Goal: Information Seeking & Learning: Learn about a topic

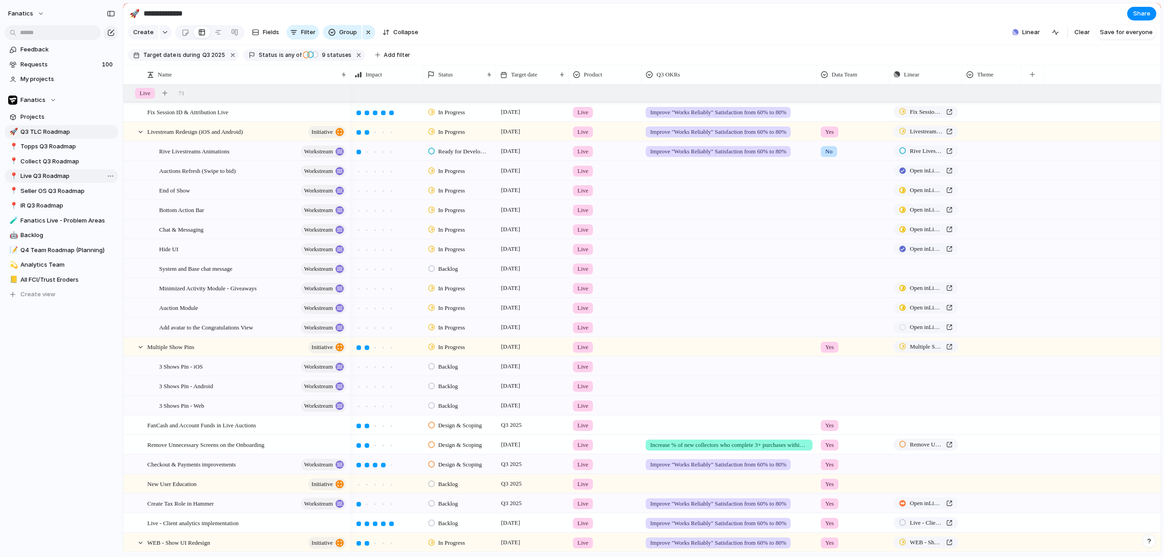
click at [43, 175] on span "Live Q3 Roadmap" at bounding box center [67, 175] width 95 height 9
type input "**********"
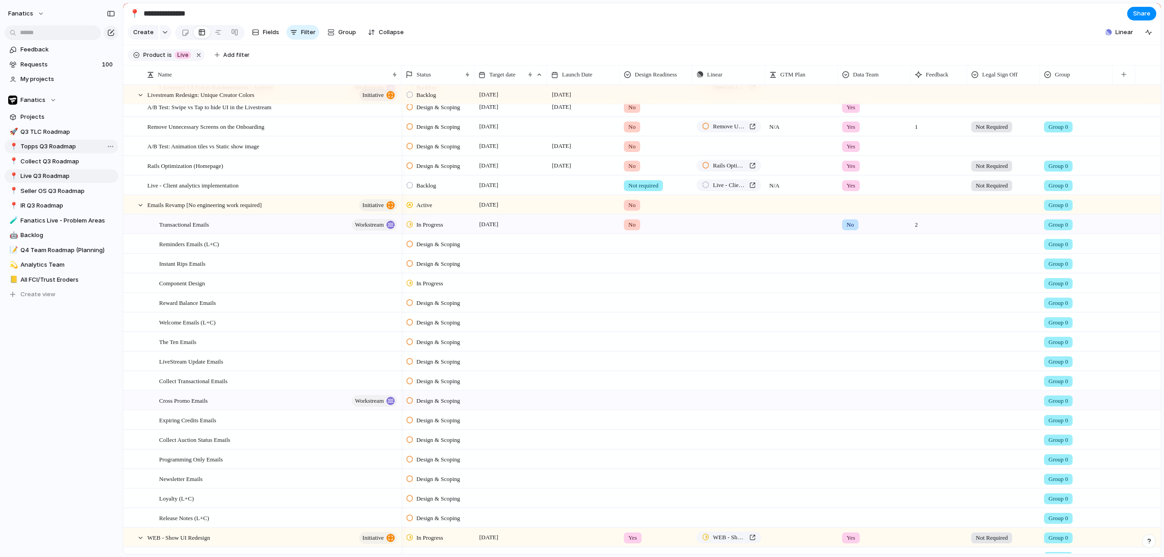
scroll to position [478, 0]
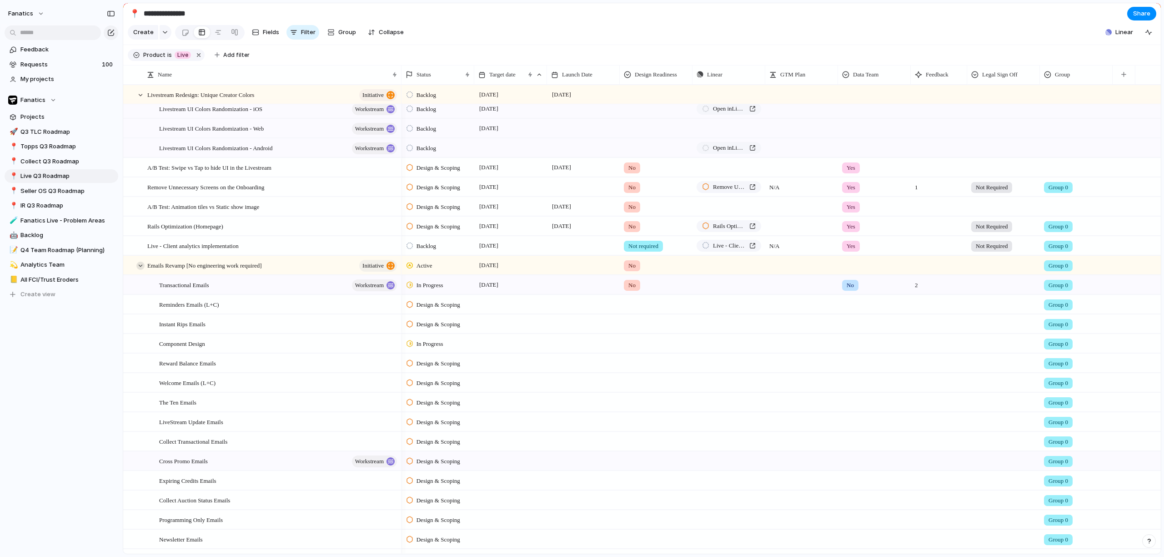
click at [139, 270] on div at bounding box center [140, 266] width 8 height 8
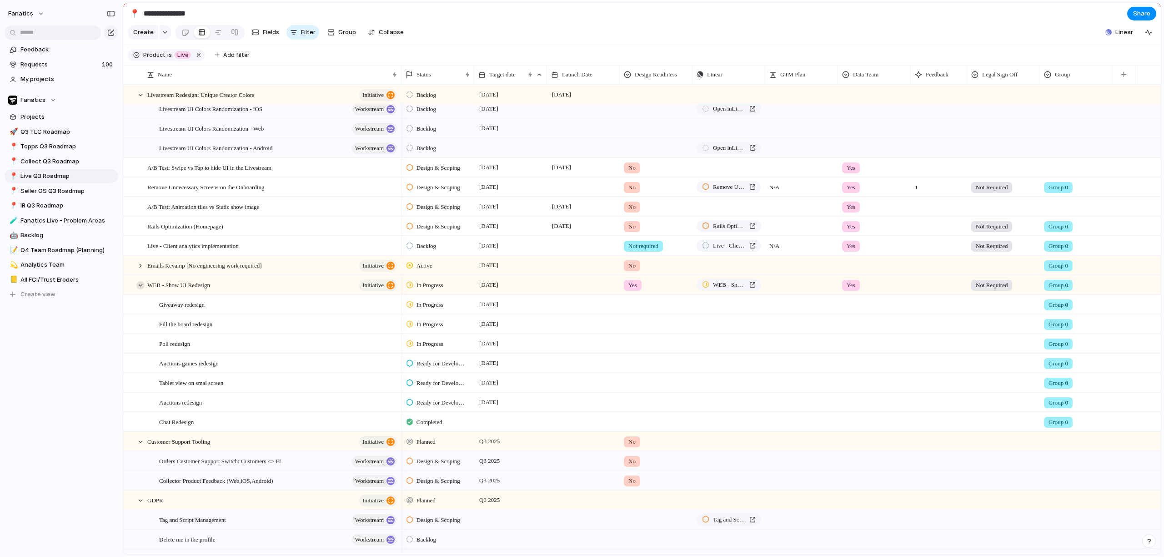
click at [139, 289] on div at bounding box center [140, 285] width 8 height 8
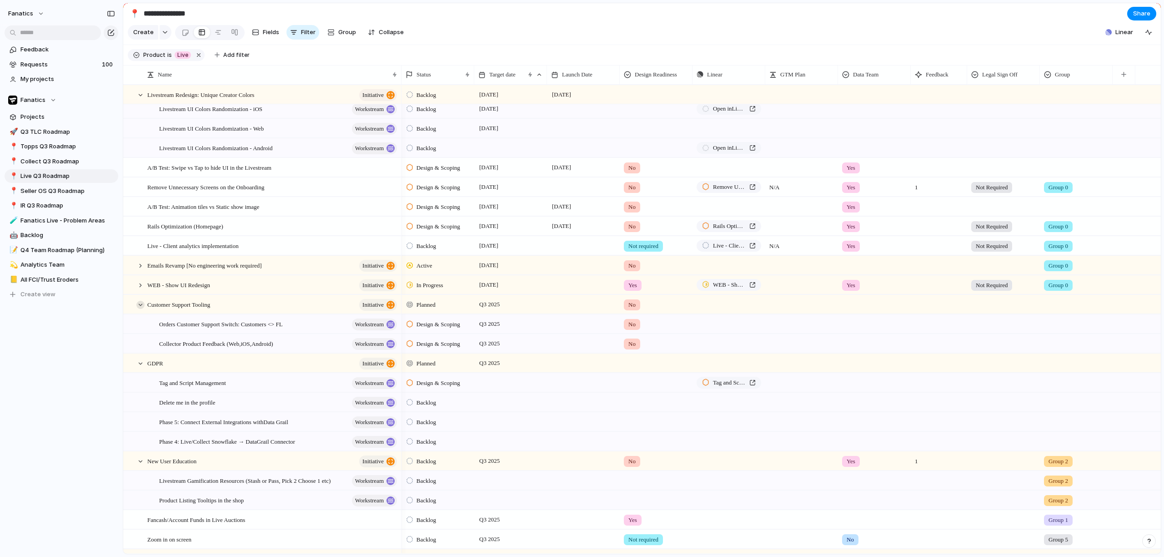
click at [139, 309] on div at bounding box center [140, 305] width 8 height 8
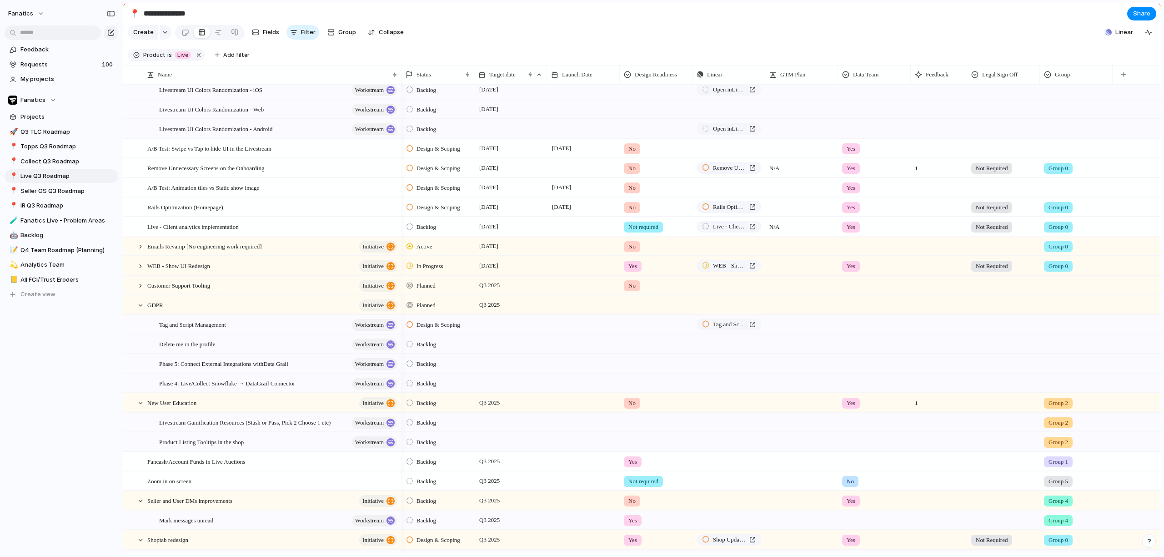
scroll to position [690, 0]
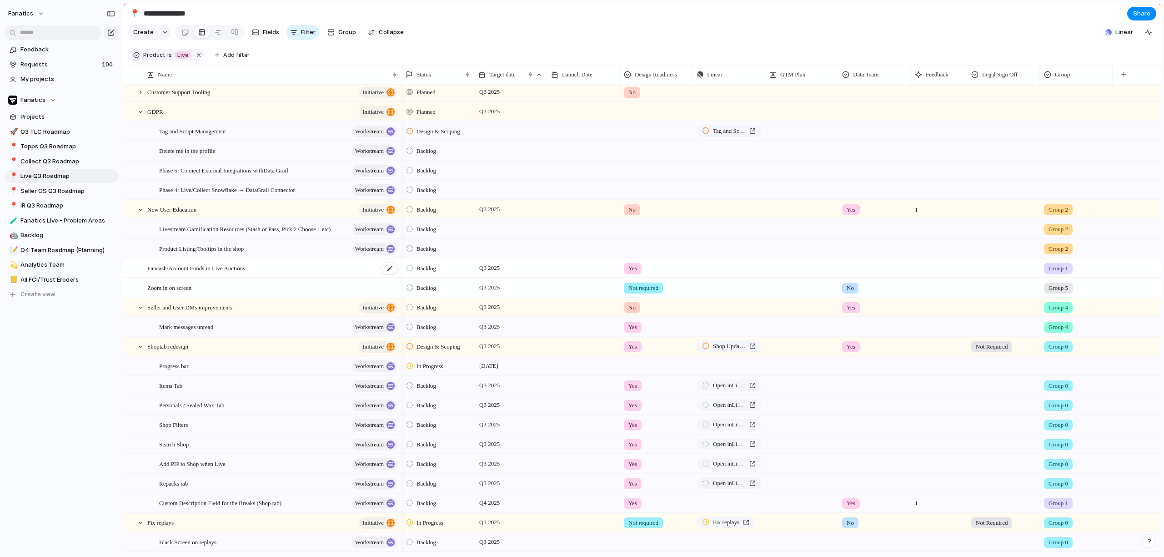
click at [193, 272] on span "Fancash/Account Funds in Live Auctions" at bounding box center [196, 267] width 98 height 10
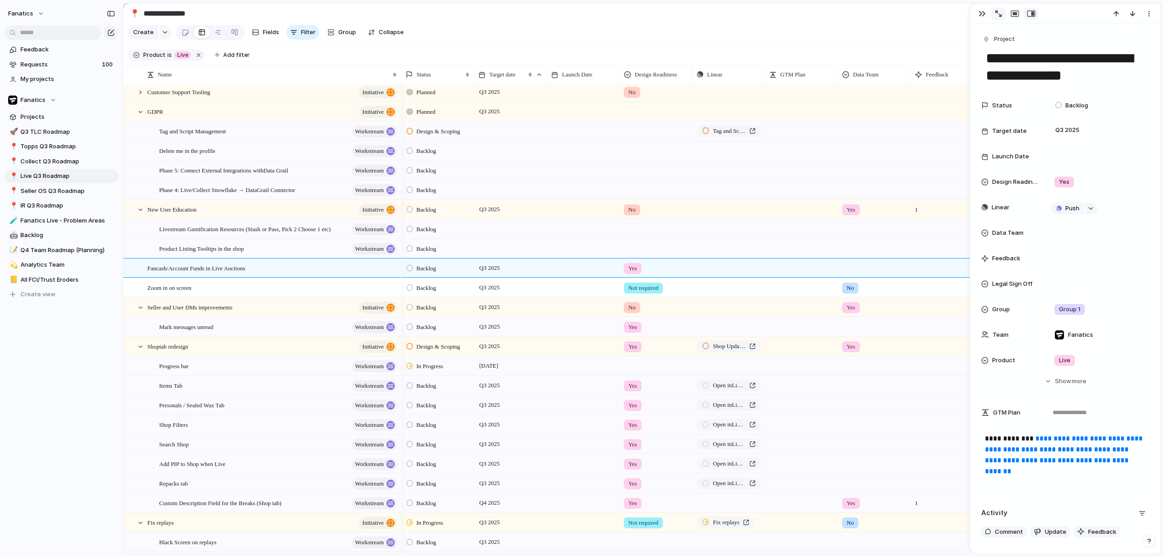
click at [999, 11] on div "button" at bounding box center [999, 13] width 6 height 6
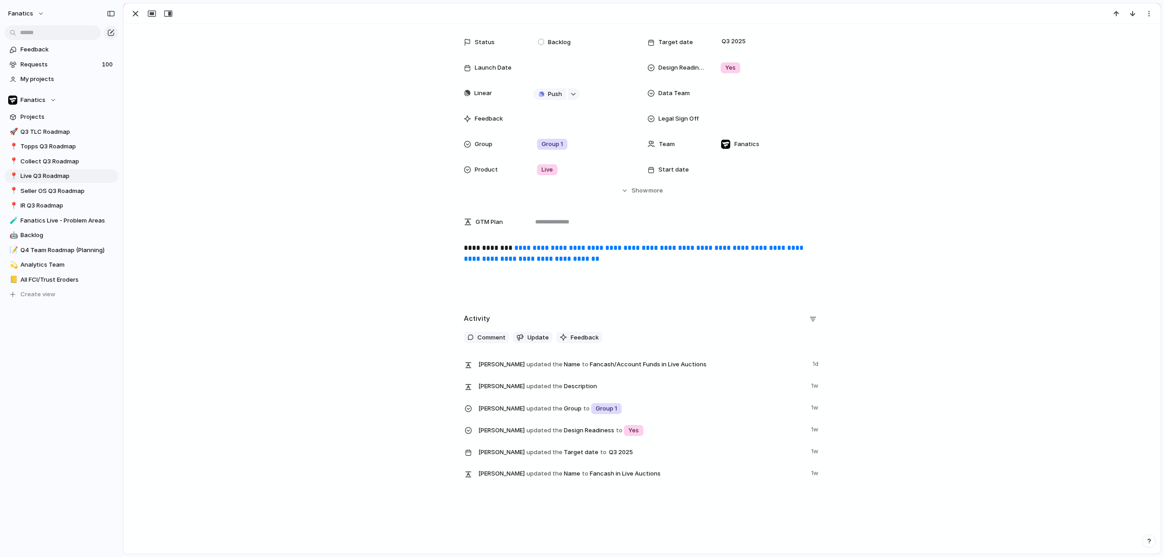
scroll to position [46, 0]
click at [570, 93] on div "button" at bounding box center [573, 93] width 6 height 4
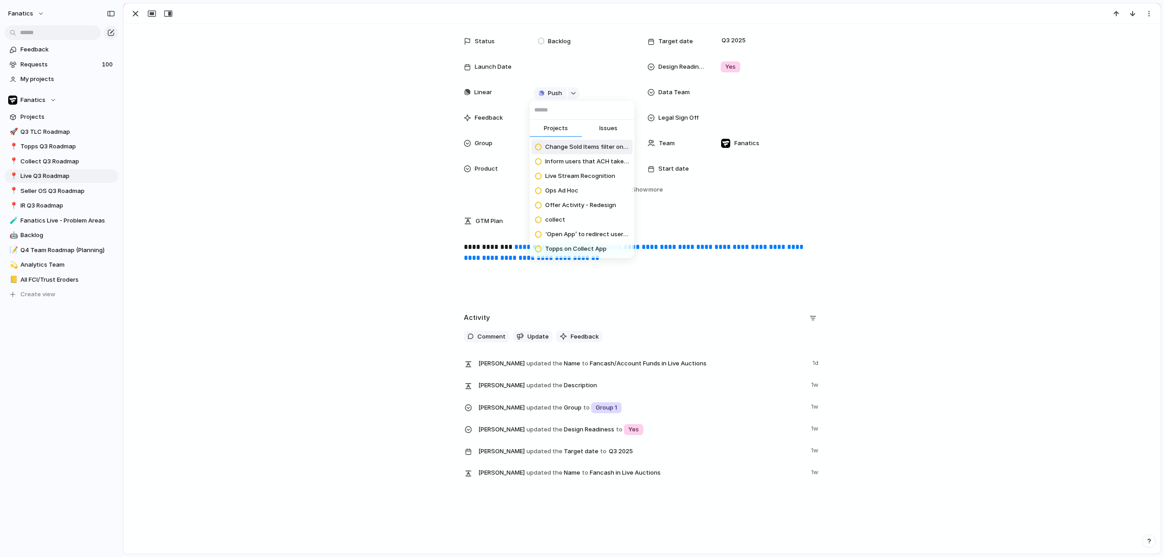
click at [608, 131] on span "Issues" at bounding box center [608, 128] width 18 height 9
click at [562, 130] on span "Projects" at bounding box center [556, 128] width 24 height 9
click at [355, 101] on div "Projects Issues Change Sold Items filter on Web Inform users that ACH take 3 da…" at bounding box center [582, 278] width 1164 height 557
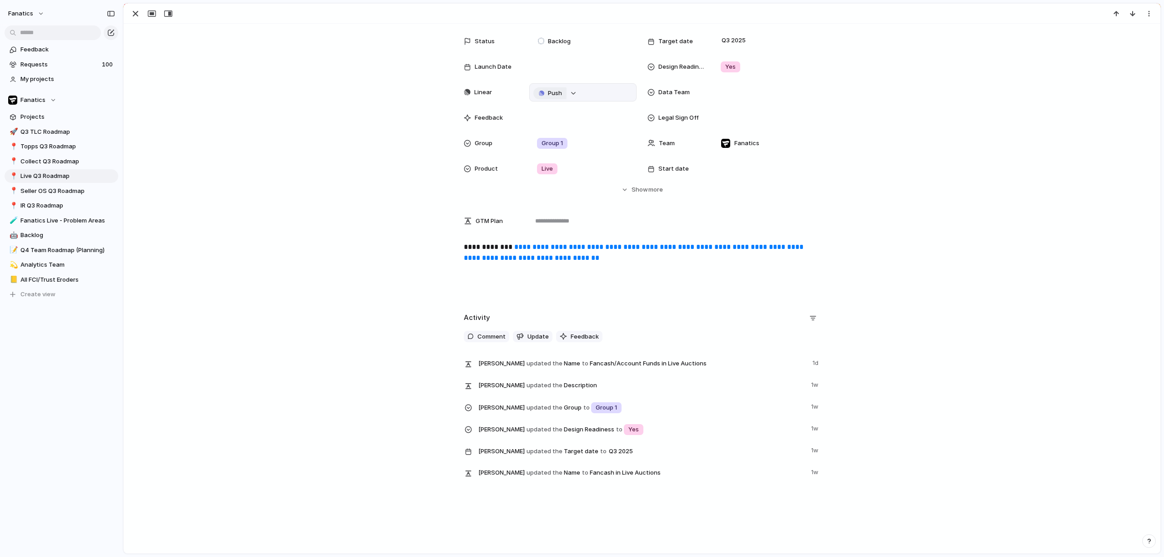
click at [548, 97] on span "Push" at bounding box center [555, 93] width 14 height 9
click at [544, 112] on span "Project" at bounding box center [536, 110] width 21 height 9
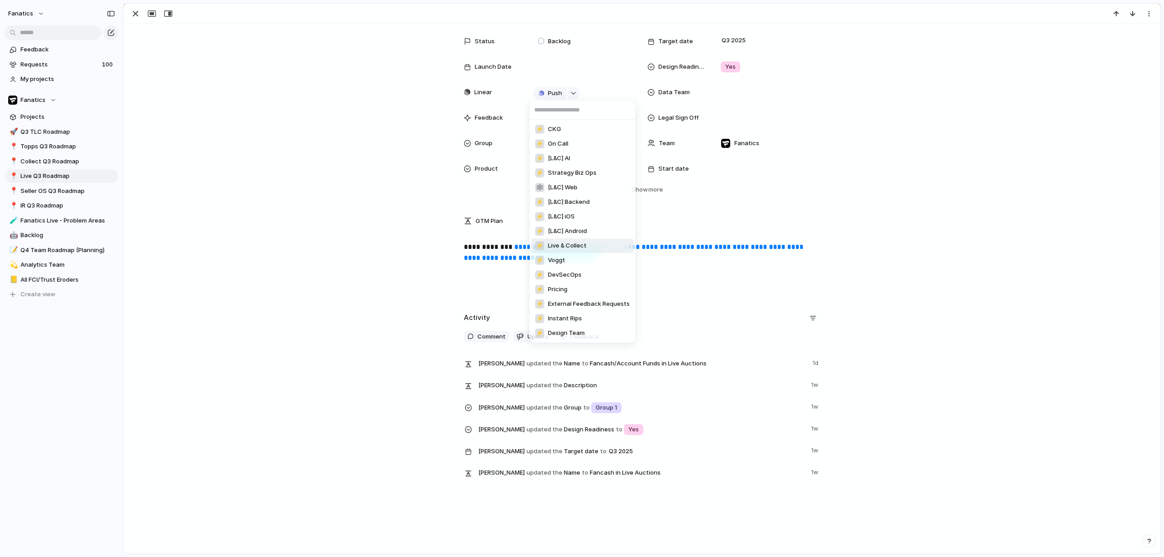
click at [579, 244] on span "Live & Collect" at bounding box center [567, 245] width 39 height 9
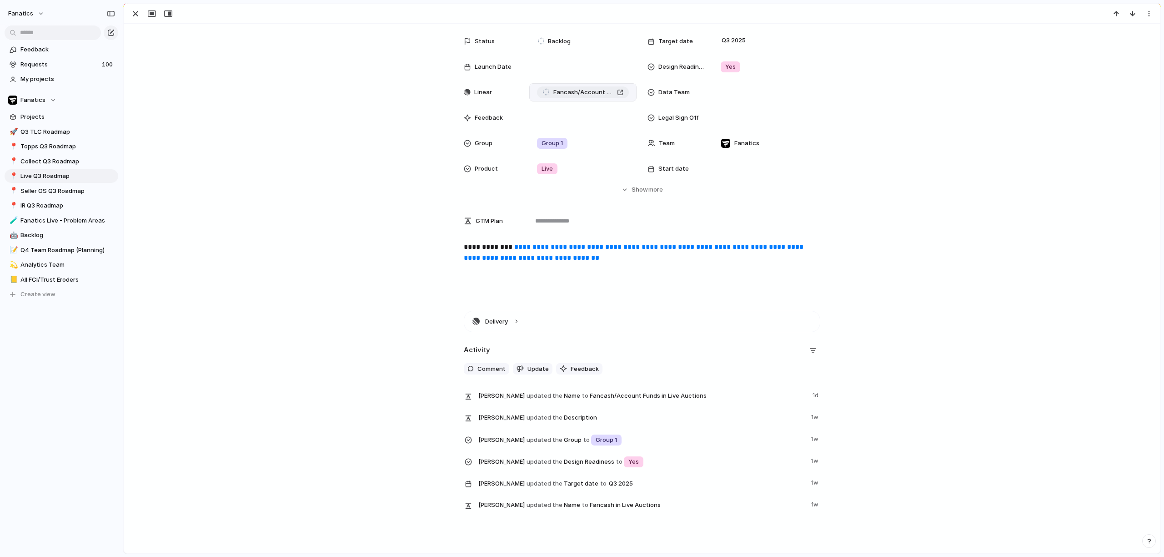
click at [585, 91] on span "Fancash/Account Funds in Live Auctions" at bounding box center [584, 92] width 60 height 9
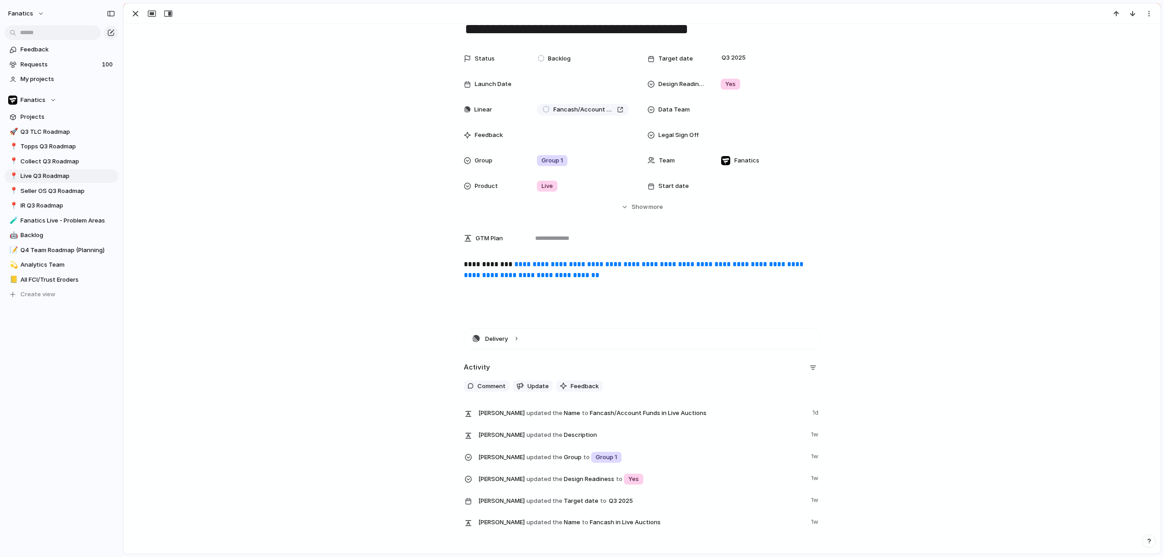
scroll to position [0, 0]
